Goal: Communication & Community: Answer question/provide support

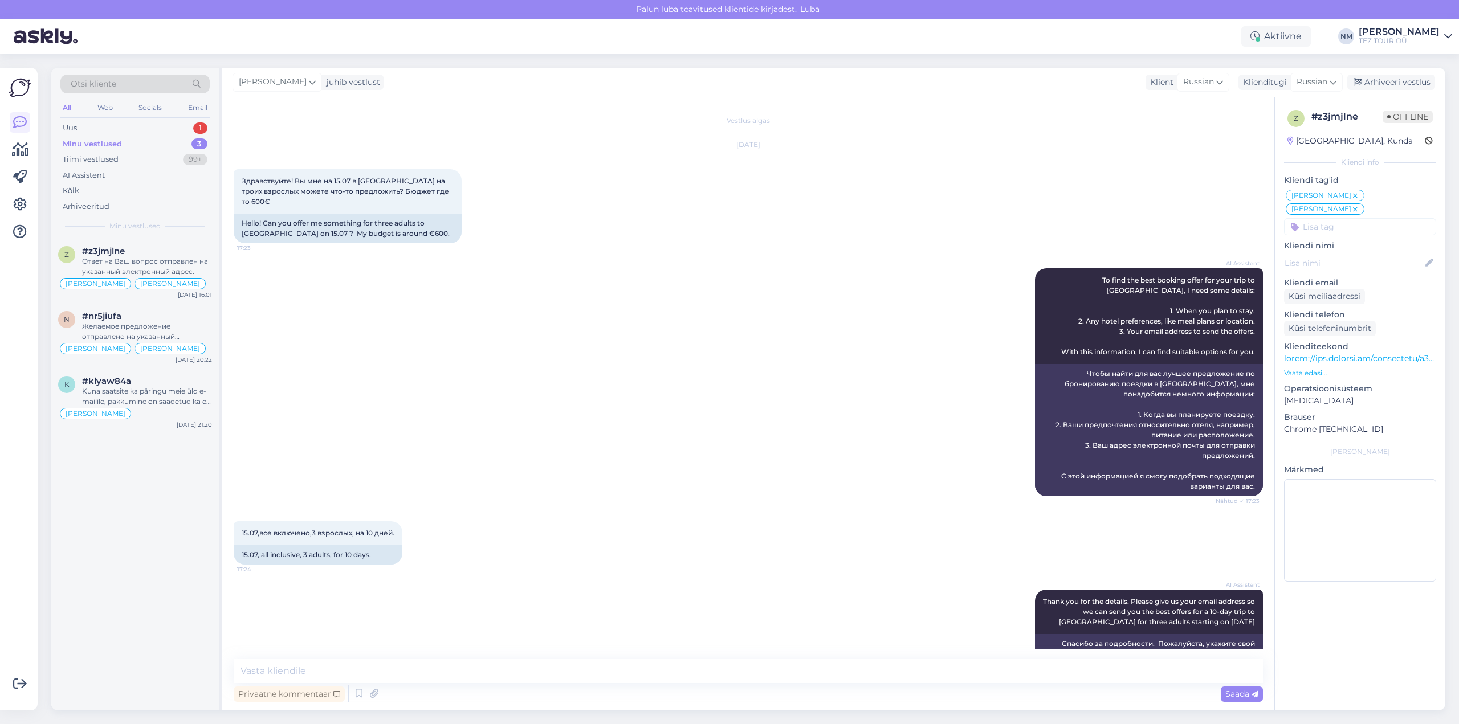
scroll to position [2390, 0]
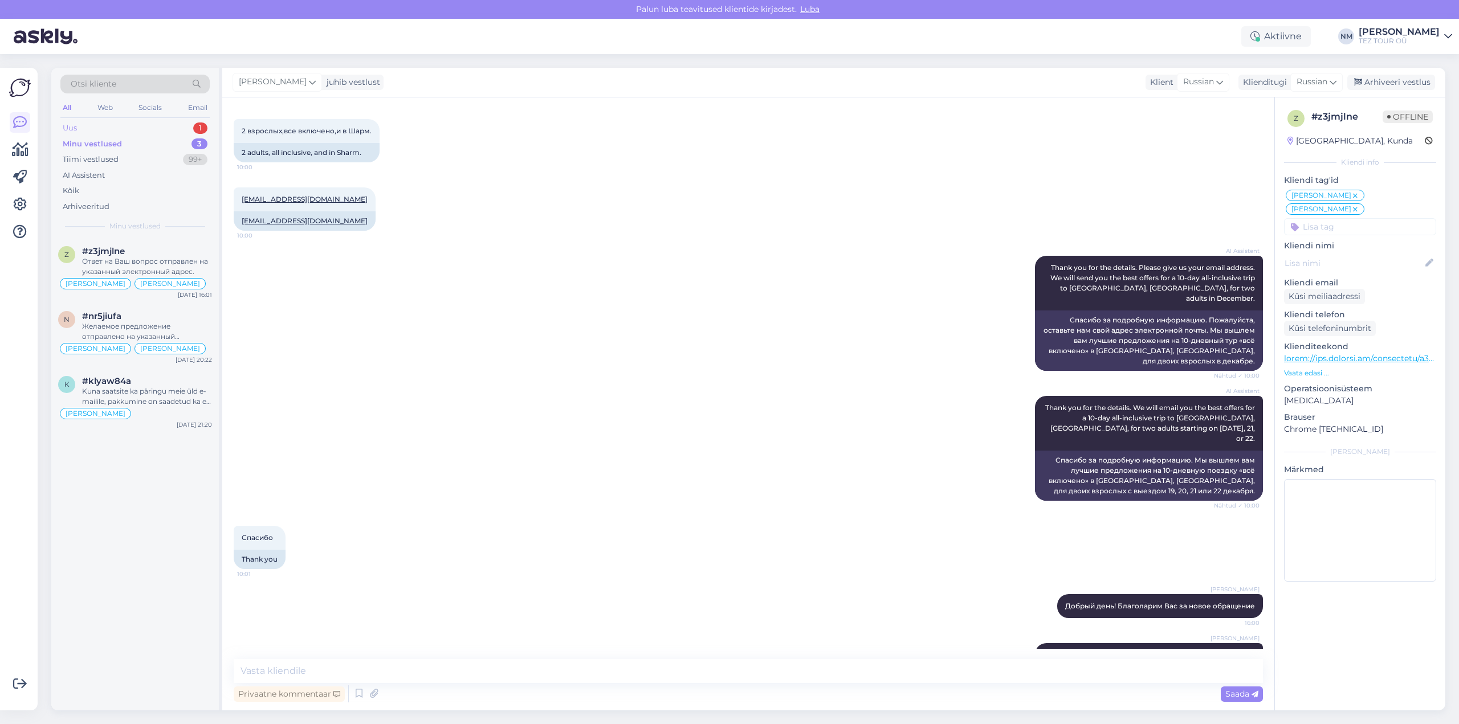
click at [205, 127] on div "1" at bounding box center [200, 128] width 14 height 11
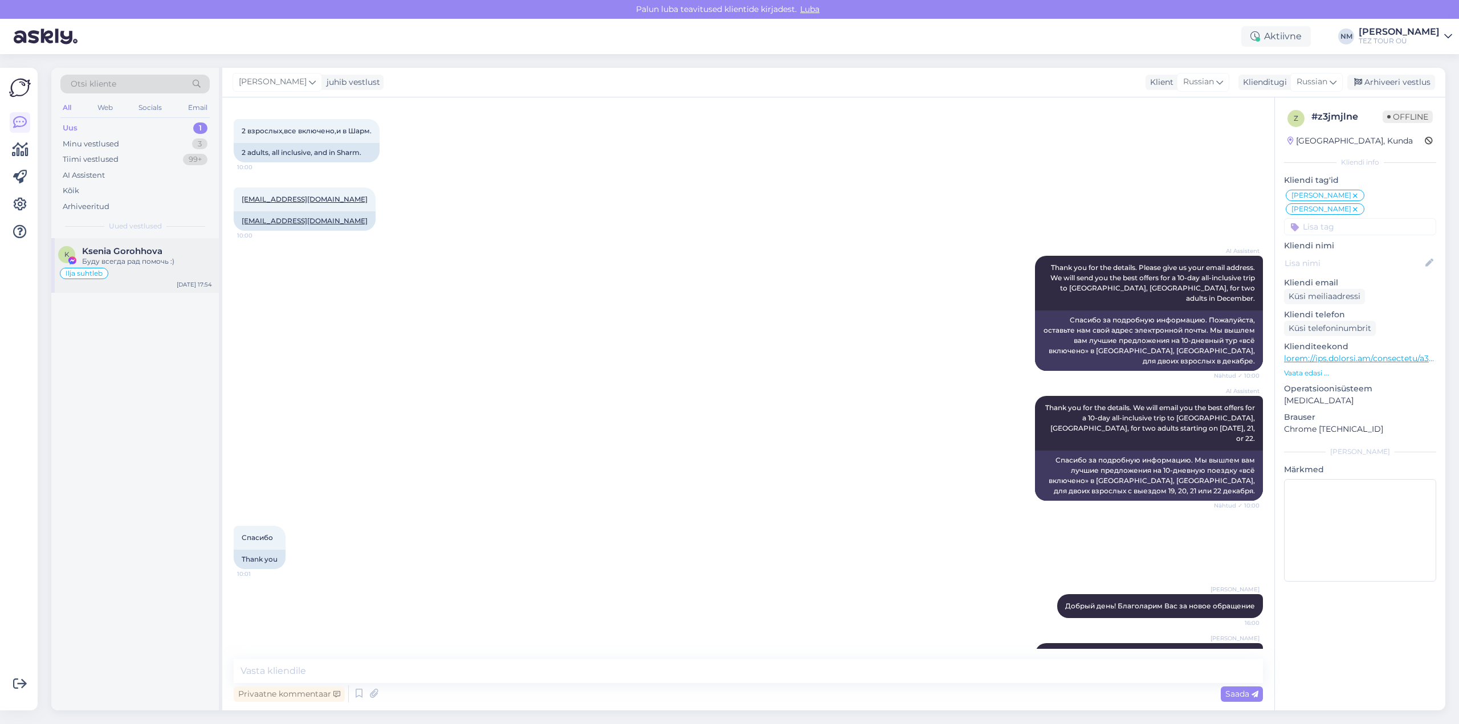
click at [167, 252] on div "Ksenia Gorohhova" at bounding box center [147, 251] width 130 height 10
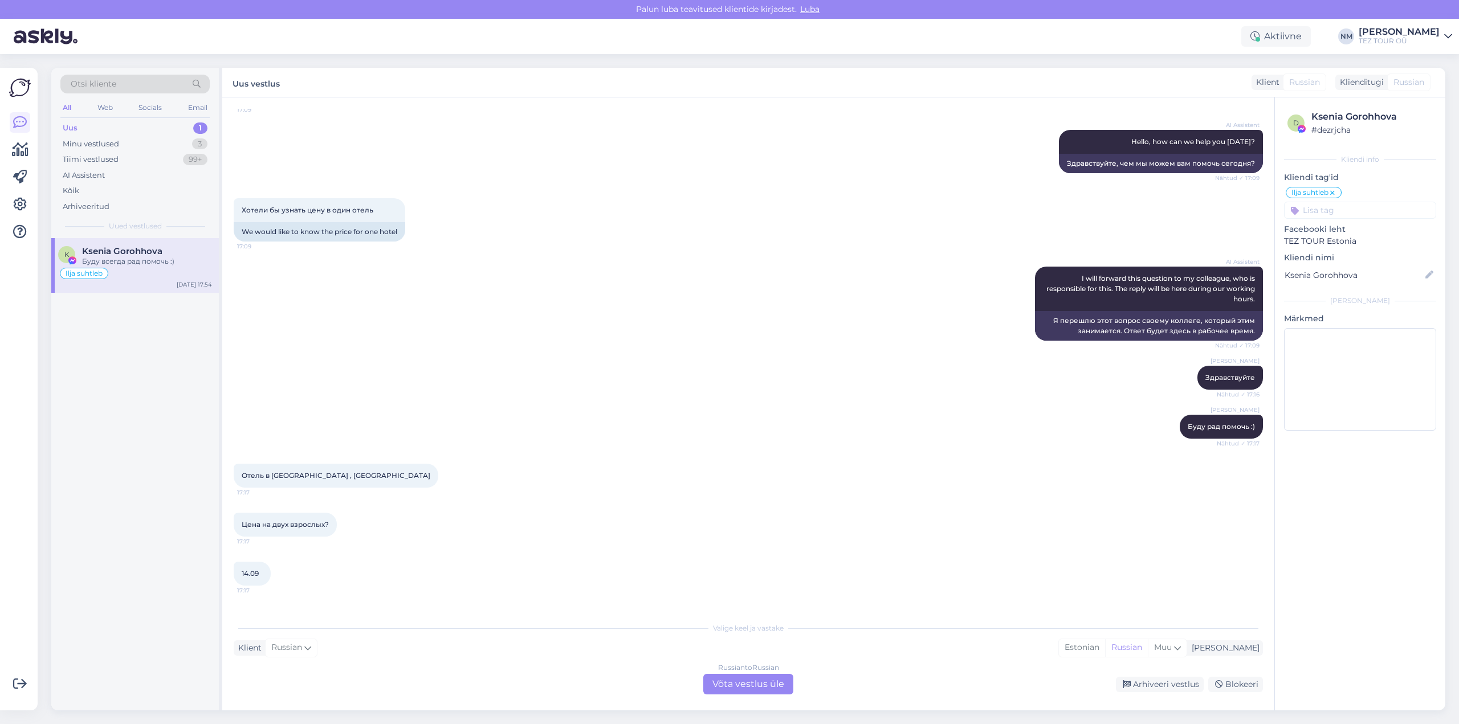
scroll to position [0, 0]
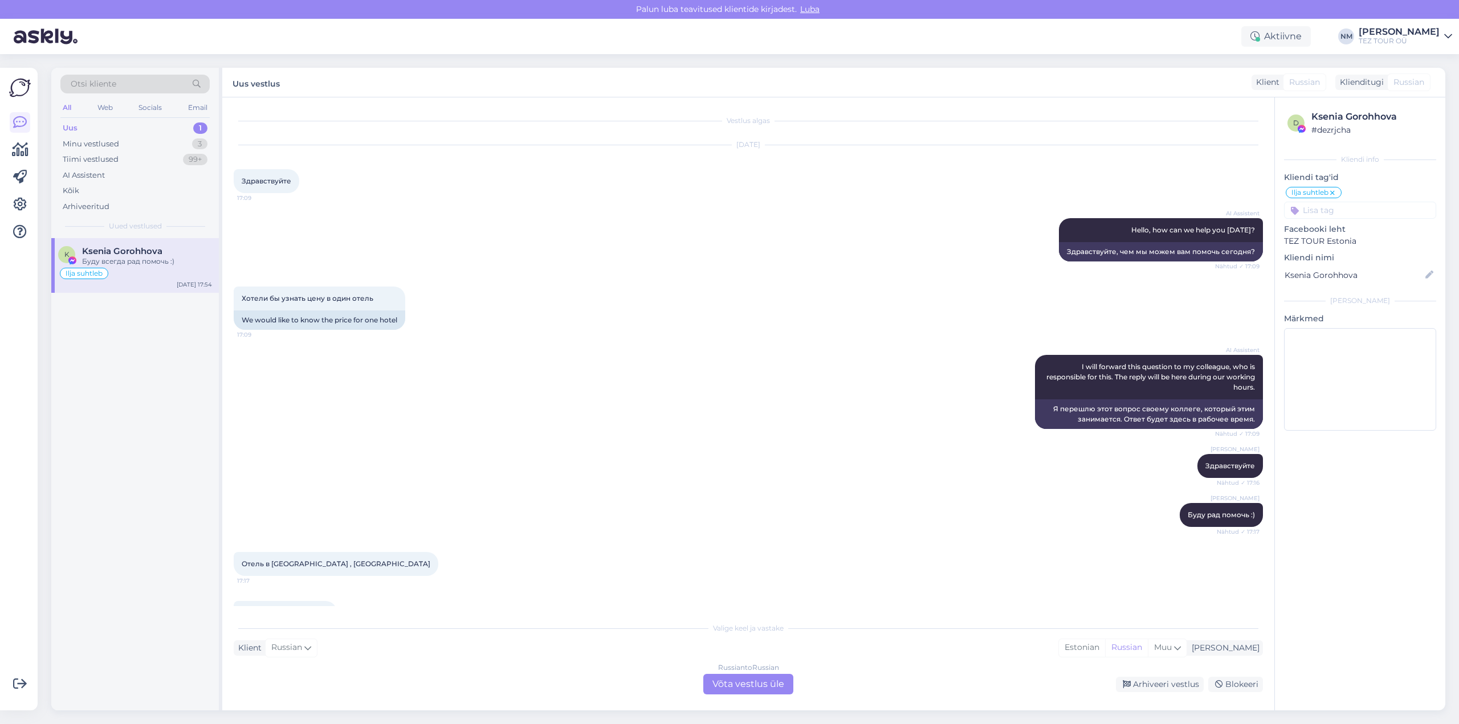
click at [202, 127] on div "1" at bounding box center [200, 128] width 14 height 11
click at [181, 260] on div "Буду всегда рад помочь :)" at bounding box center [147, 261] width 130 height 10
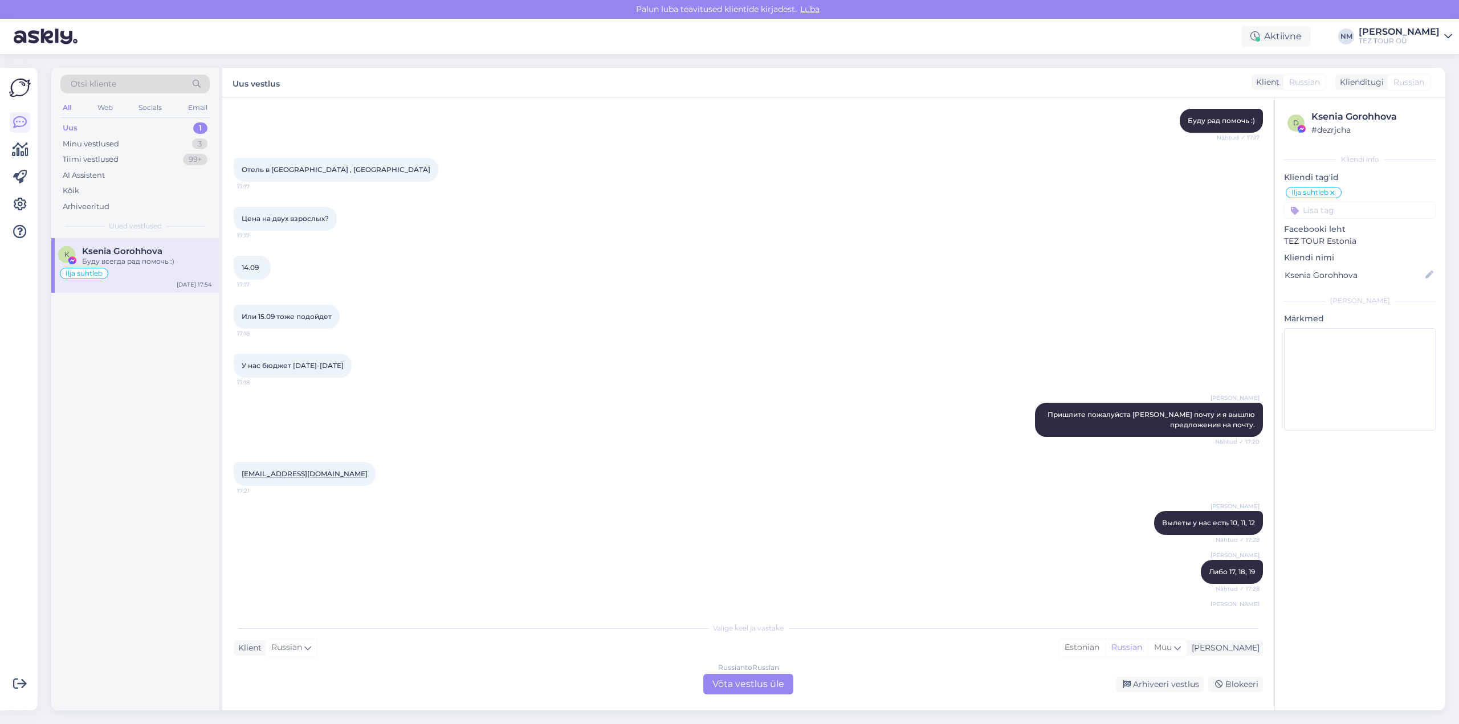
scroll to position [373, 0]
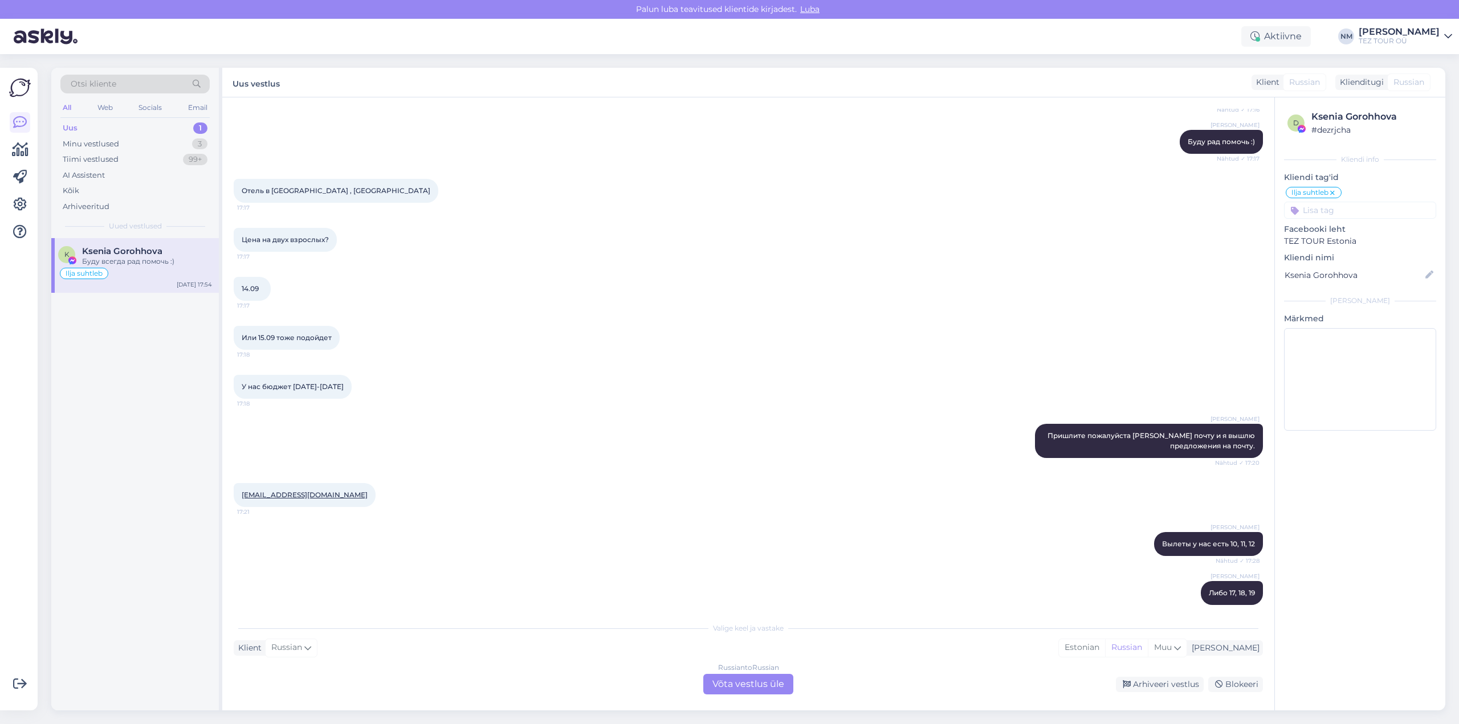
click at [202, 127] on div "1" at bounding box center [200, 128] width 14 height 11
click at [174, 266] on div "Буду всегда рад помочь :)" at bounding box center [147, 261] width 130 height 10
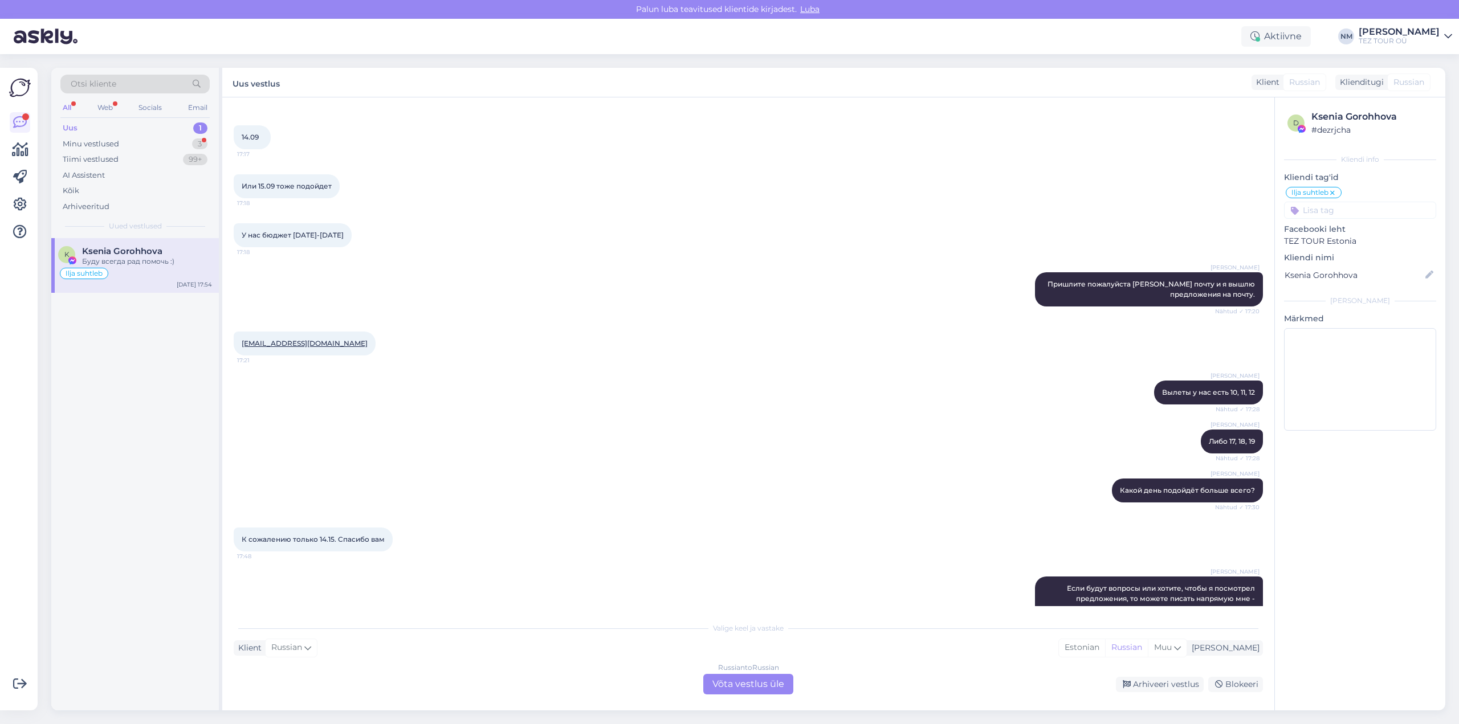
scroll to position [601, 0]
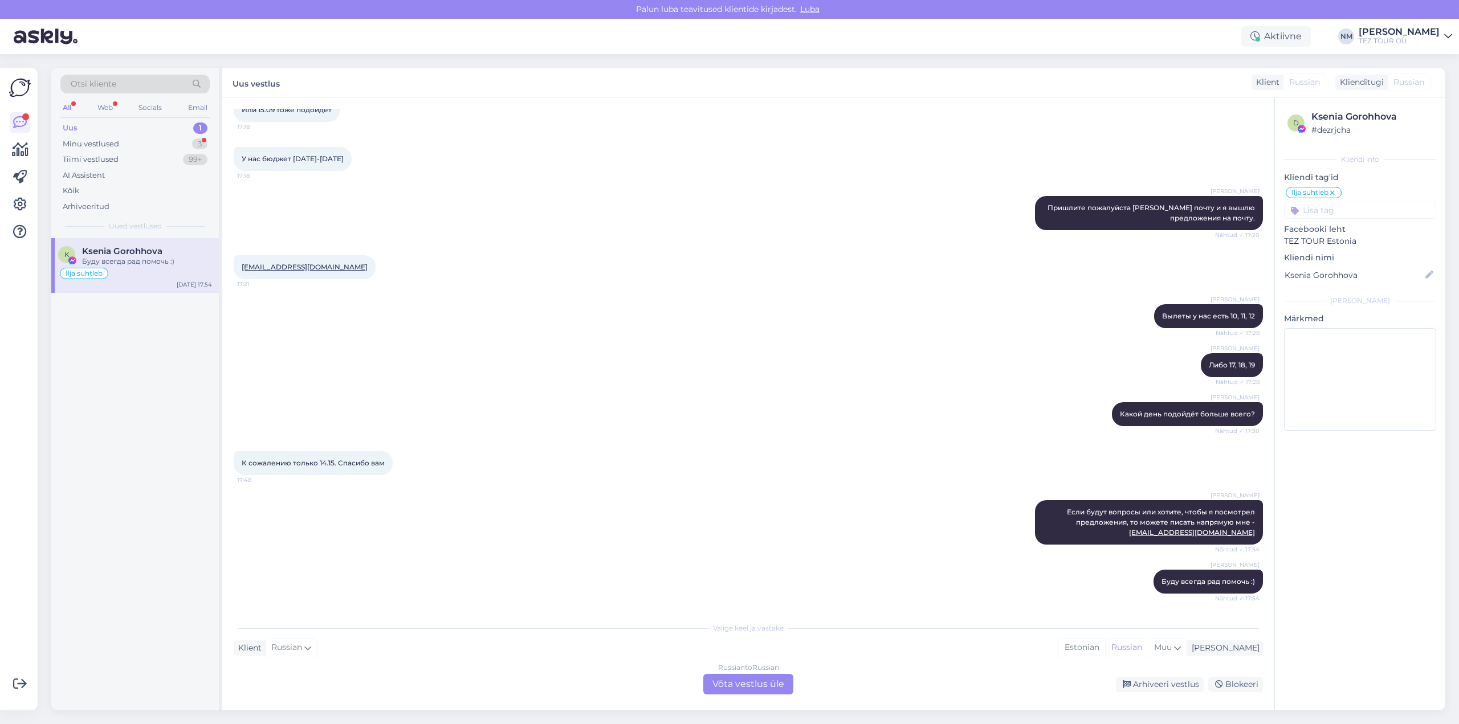
click at [738, 685] on div "Russian to Russian Võta vestlus üle" at bounding box center [748, 684] width 90 height 21
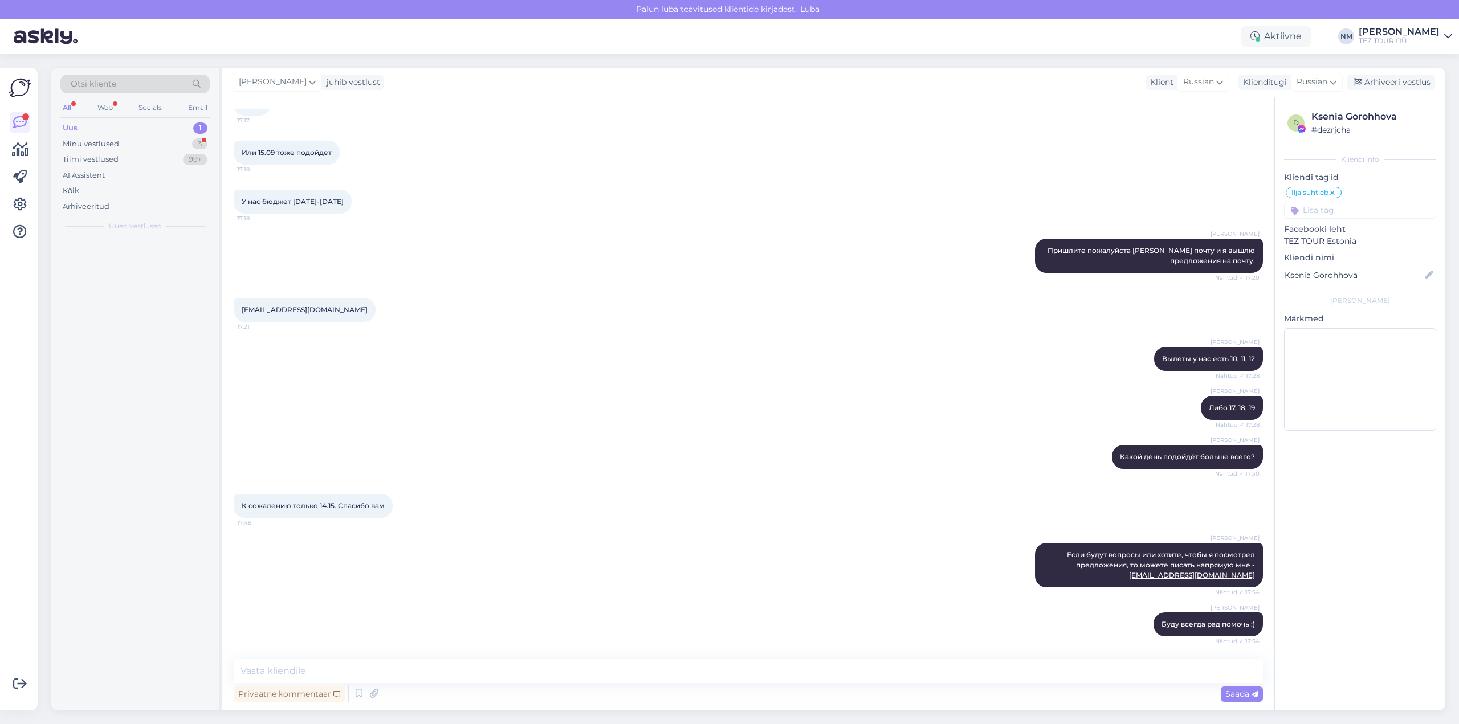
scroll to position [558, 0]
click at [1393, 80] on div "Arhiveeri vestlus" at bounding box center [1391, 82] width 88 height 15
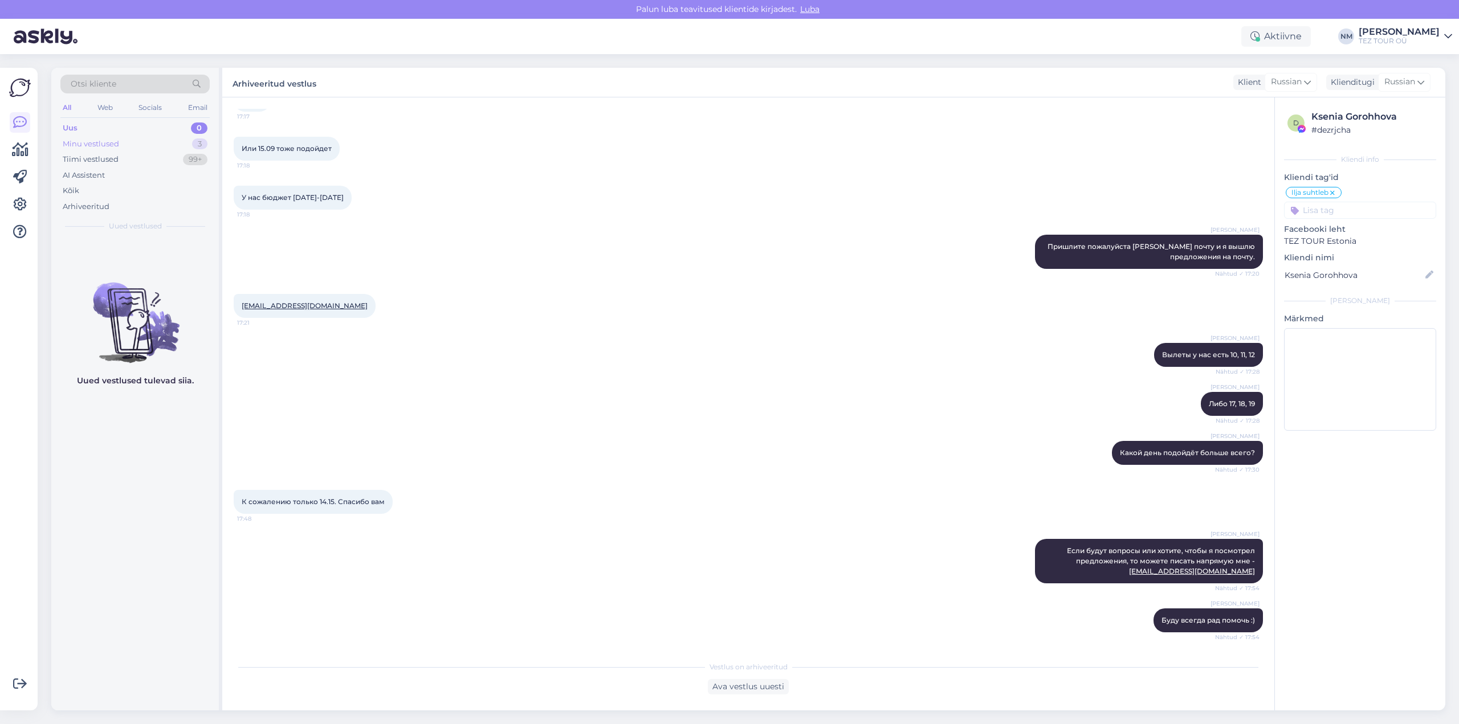
click at [202, 146] on div "3" at bounding box center [199, 143] width 15 height 11
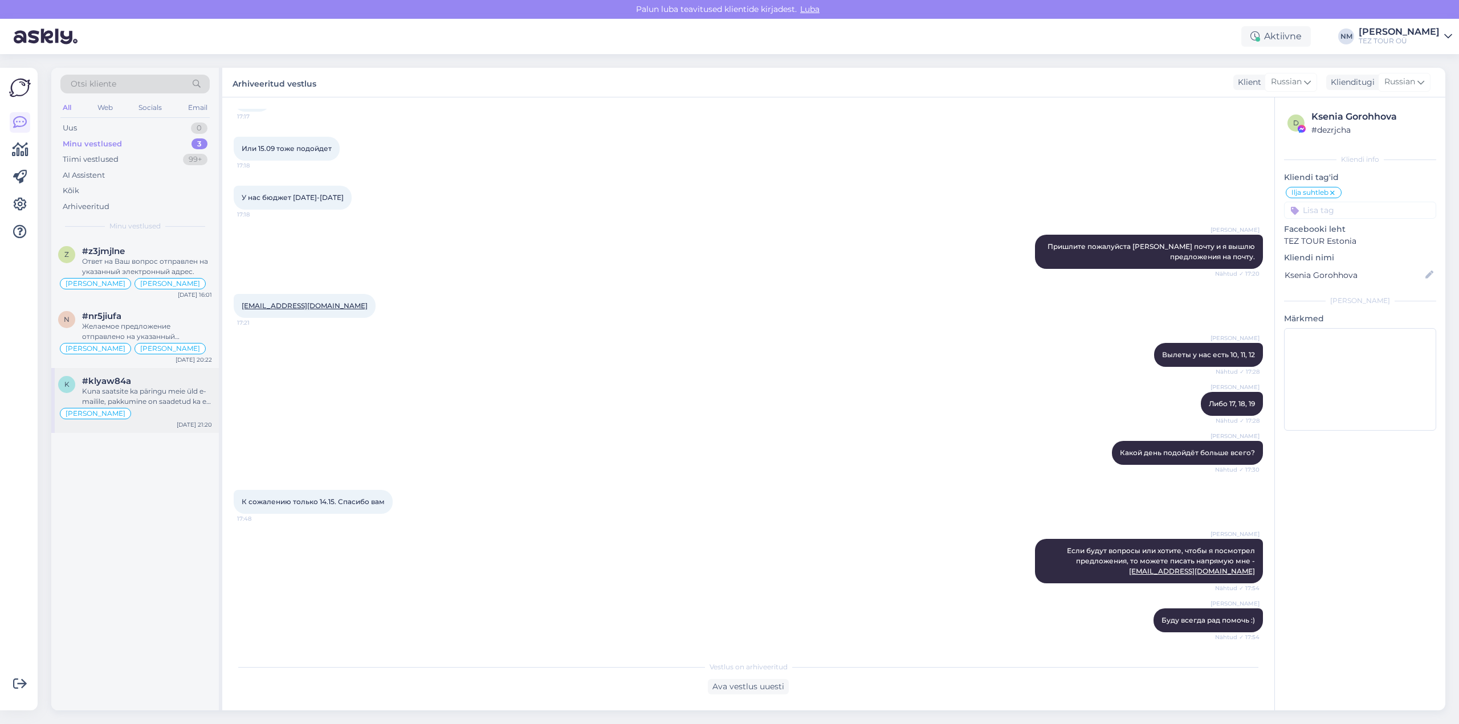
click at [161, 393] on div "Kuna saatsite ka päringu meie üld e-mailile, pakkumine on saadetud ka e-mailile…" at bounding box center [147, 396] width 130 height 21
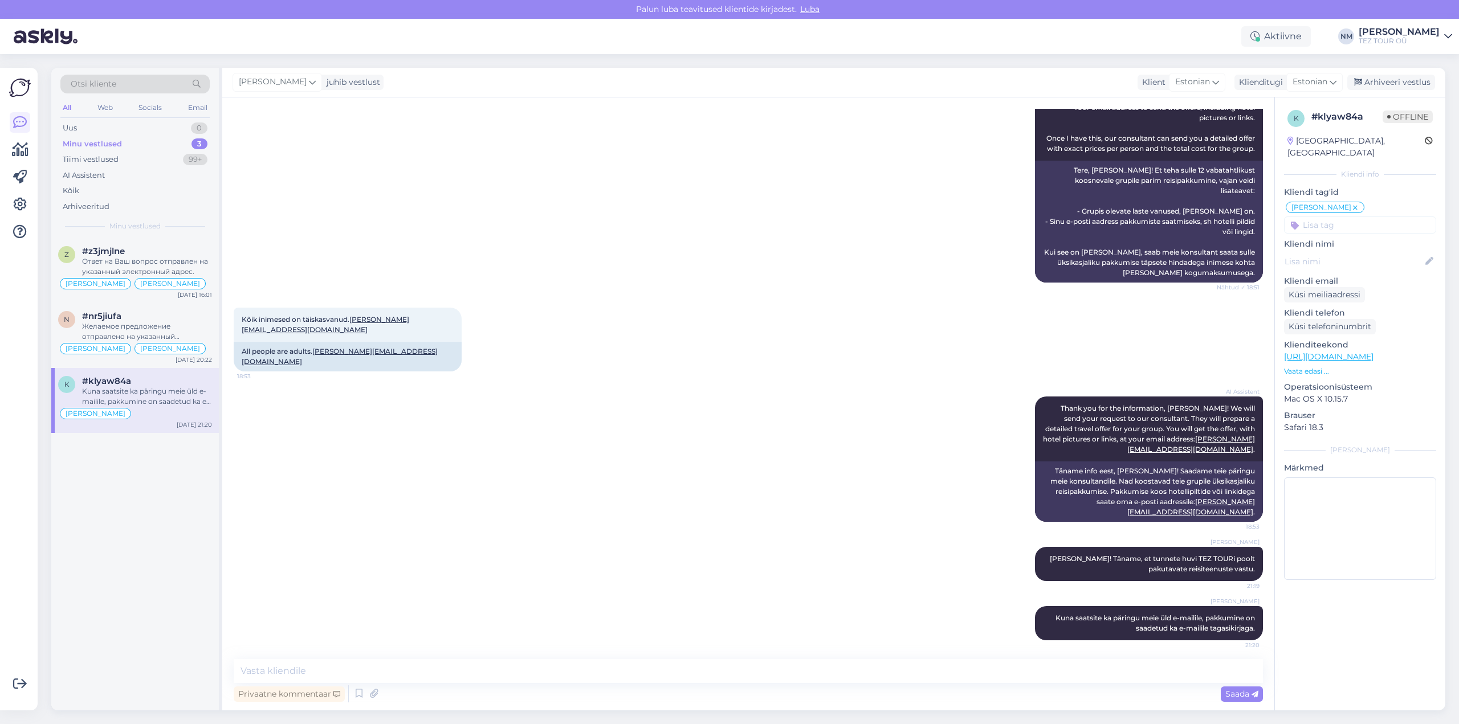
scroll to position [495, 0]
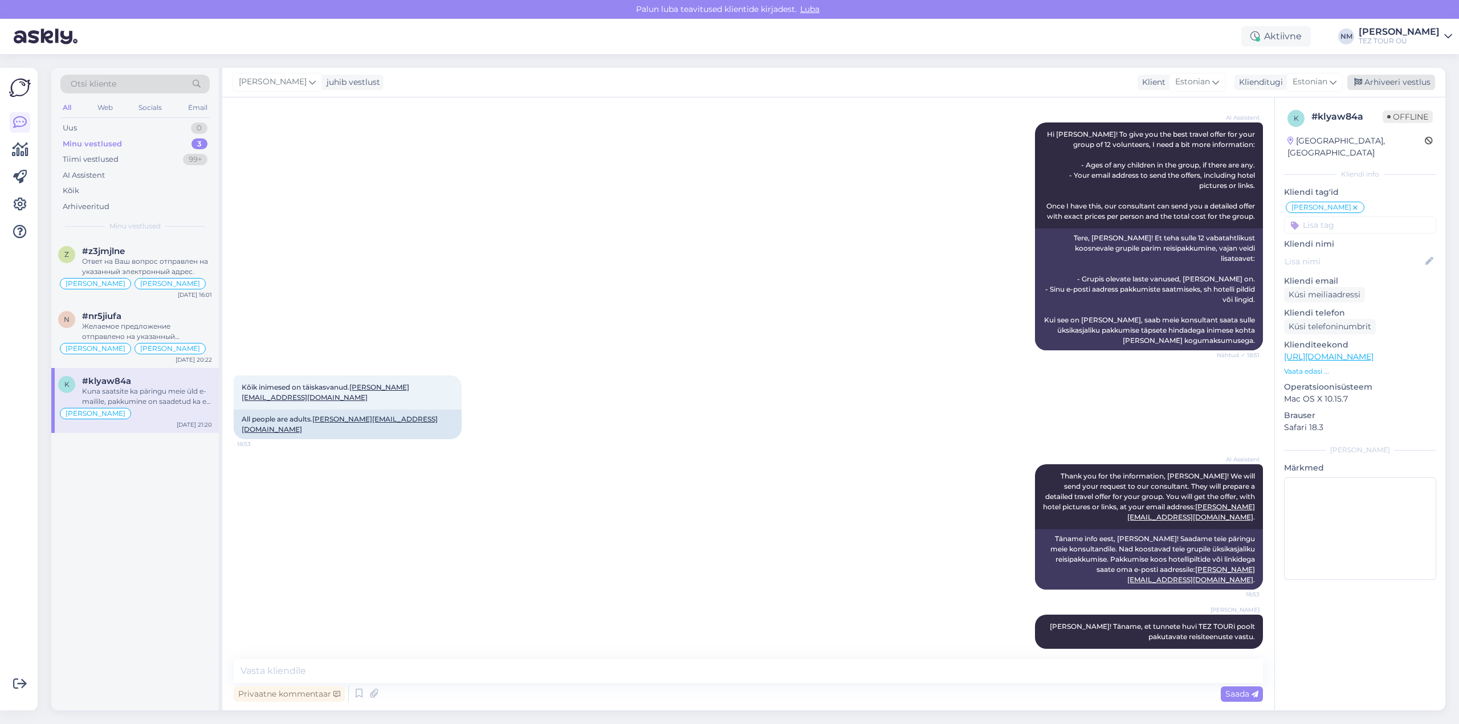
click at [1405, 78] on div "Arhiveeri vestlus" at bounding box center [1391, 82] width 88 height 15
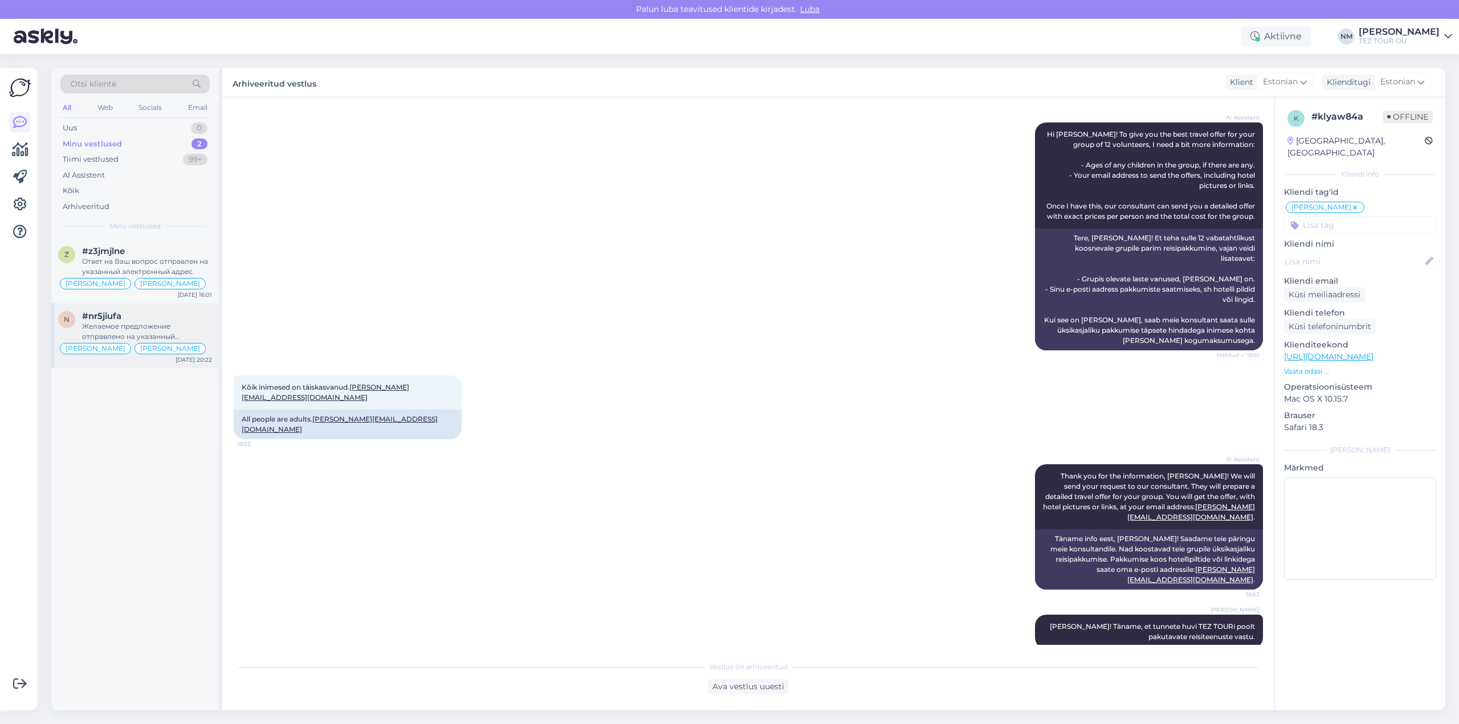
click at [152, 324] on div "Желаемое предложение отправлено на указанный электронный адрес." at bounding box center [147, 331] width 130 height 21
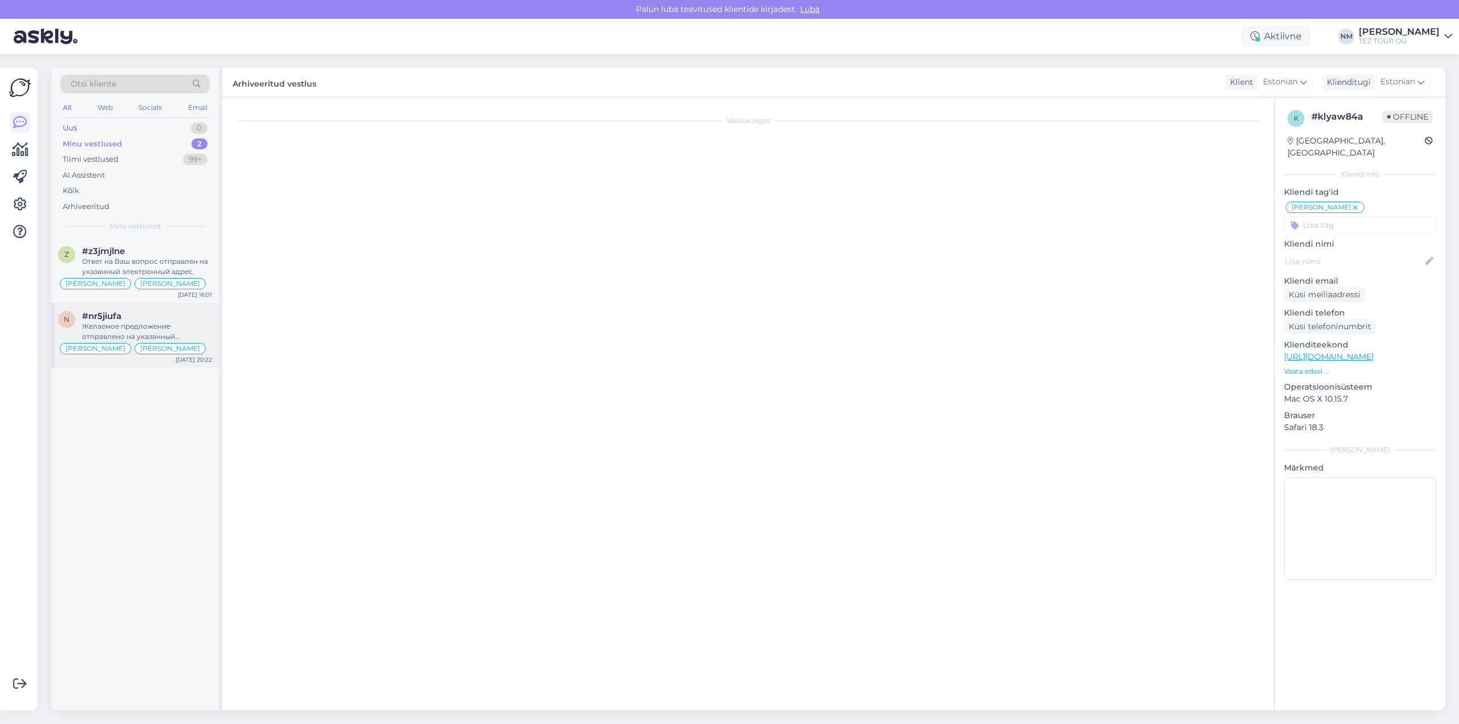
scroll to position [255, 0]
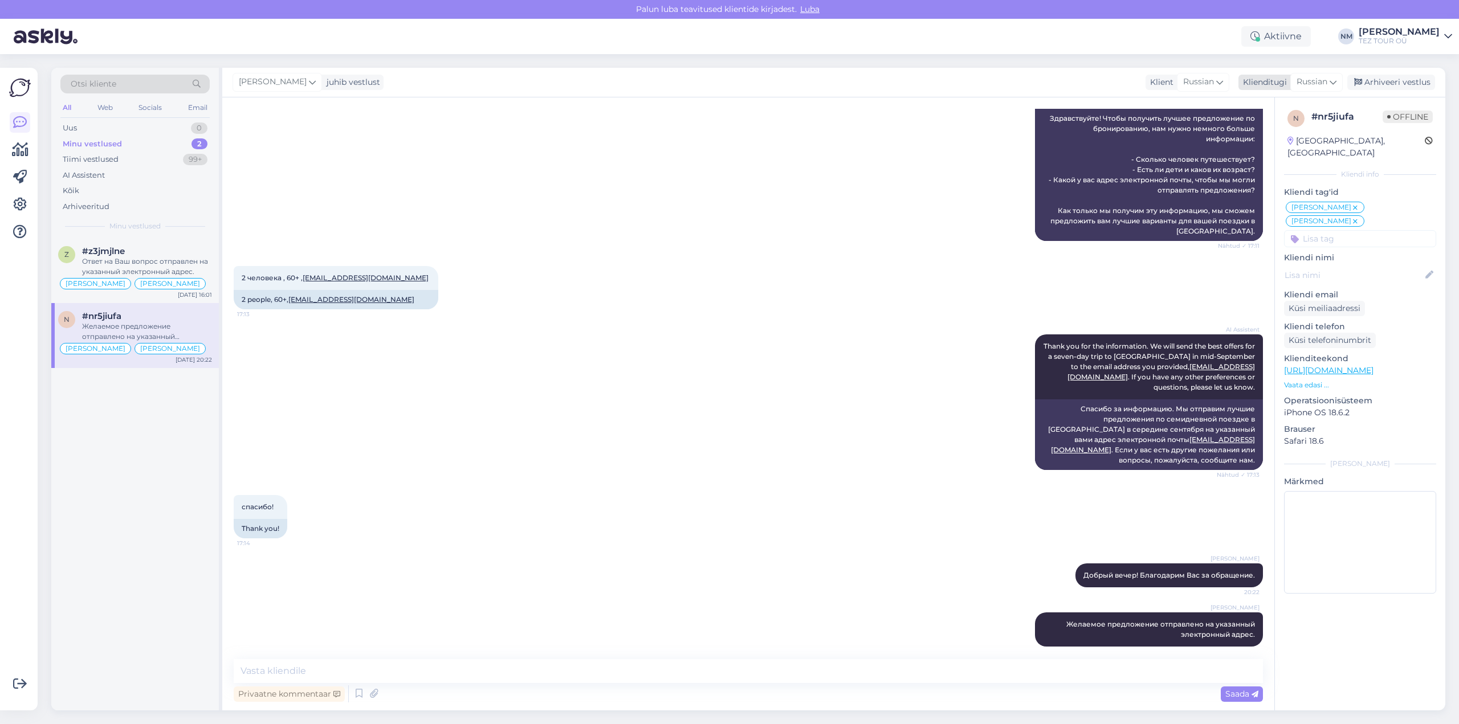
drag, startPoint x: 1400, startPoint y: 81, endPoint x: 1362, endPoint y: 88, distance: 38.2
click at [1400, 81] on div "Arhiveeri vestlus" at bounding box center [1391, 82] width 88 height 15
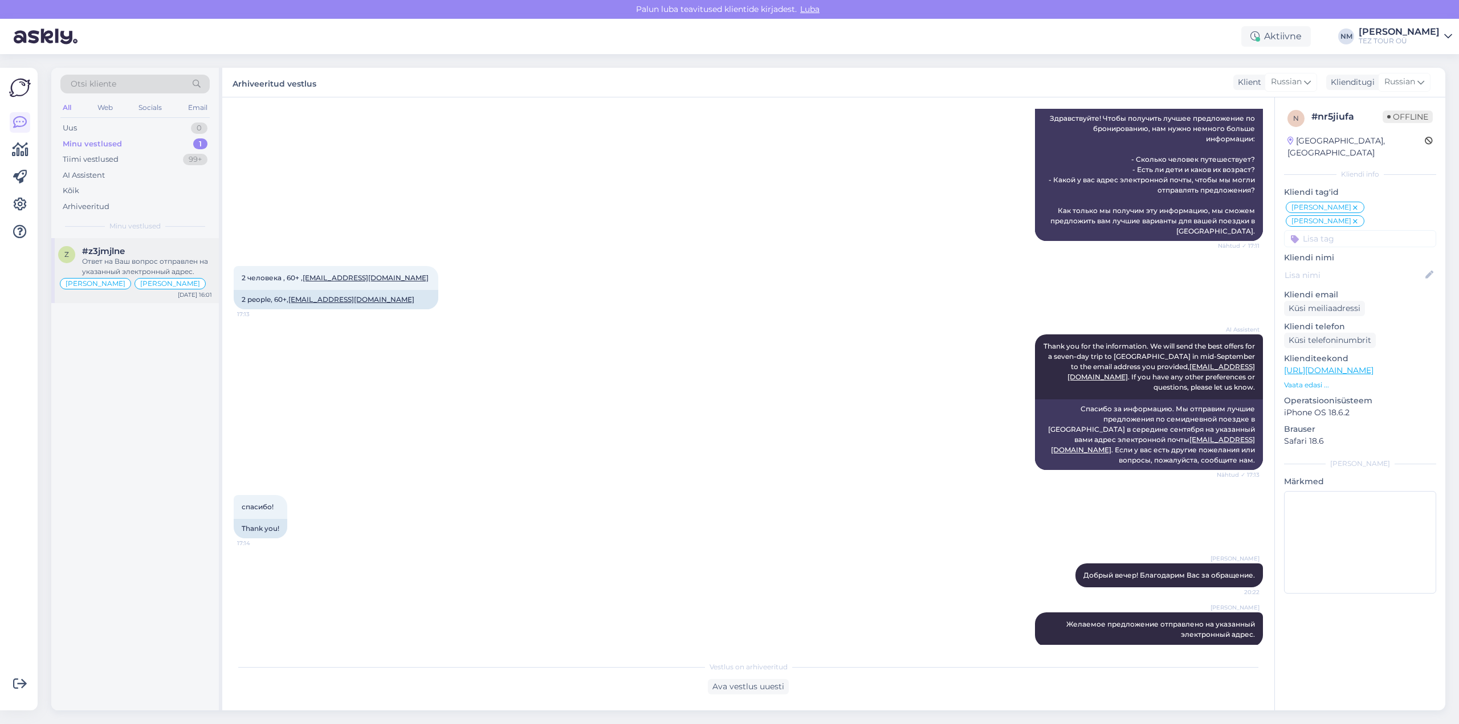
click at [169, 263] on div "Ответ на Ваш вопрос отправлен на указанный электронный адрес." at bounding box center [147, 266] width 130 height 21
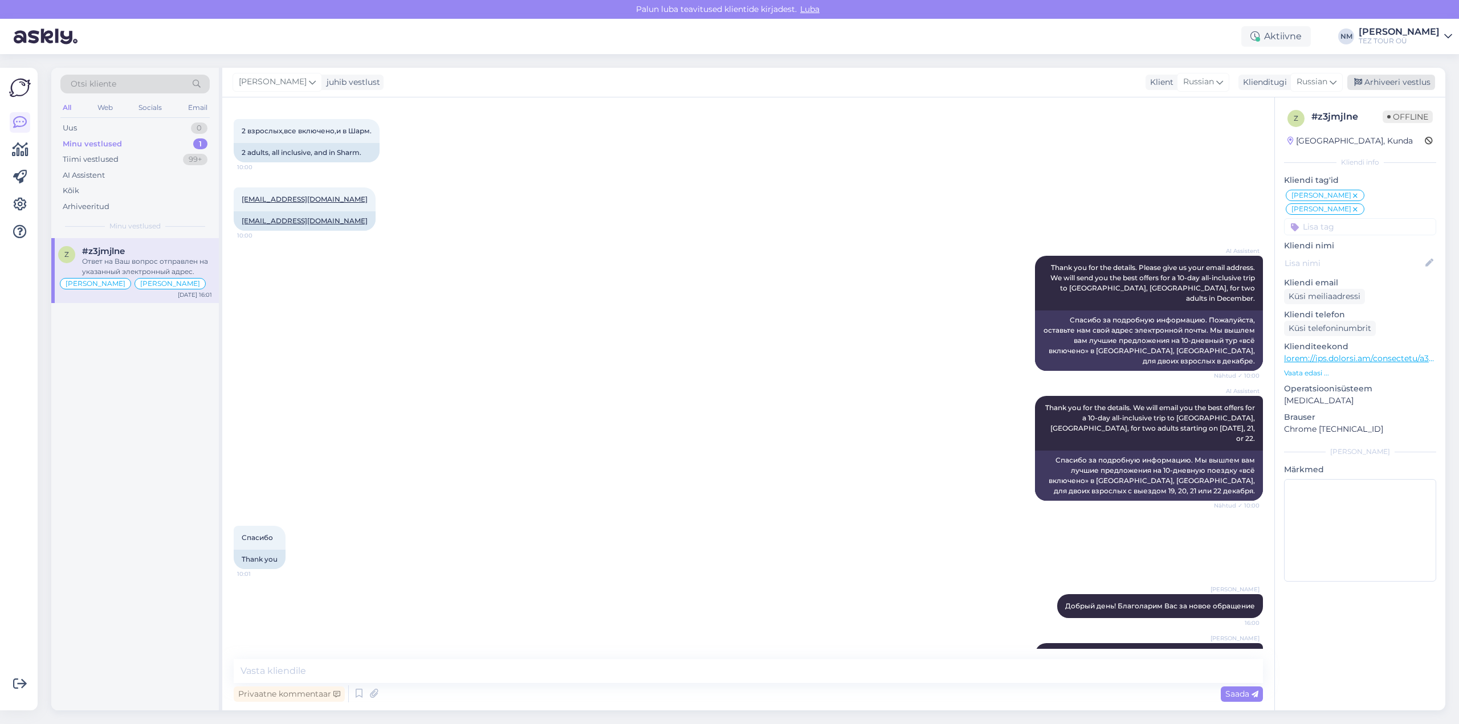
click at [1393, 81] on div "Arhiveeri vestlus" at bounding box center [1391, 82] width 88 height 15
